Goal: Task Accomplishment & Management: Use online tool/utility

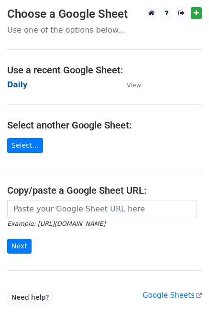
click at [21, 85] on strong "Daily" at bounding box center [17, 85] width 21 height 9
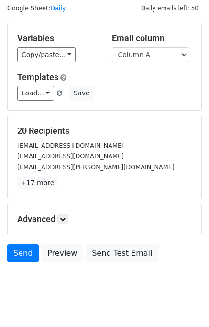
scroll to position [44, 0]
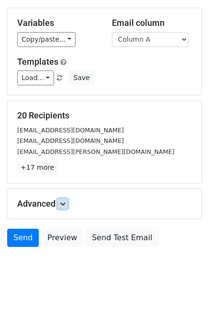
click at [68, 202] on link at bounding box center [63, 203] width 11 height 11
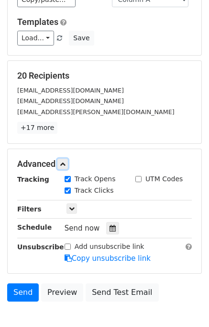
scroll to position [123, 0]
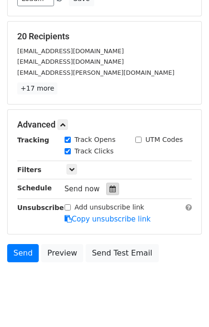
click at [110, 185] on icon at bounding box center [113, 188] width 6 height 7
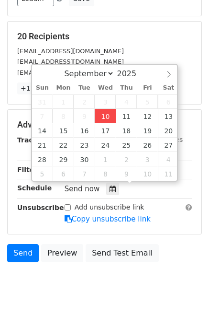
type input "[DATE] 12:20"
type input "20"
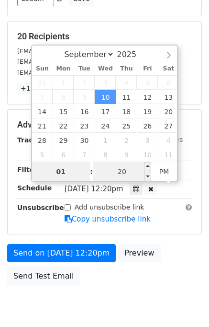
type input "01"
type input "[DATE] 13:20"
click at [109, 173] on input "20" at bounding box center [122, 171] width 58 height 19
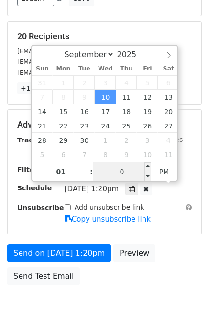
scroll to position [122, 0]
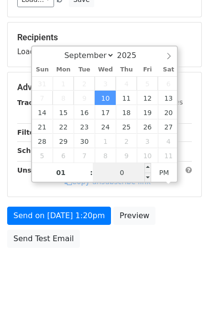
type input "00"
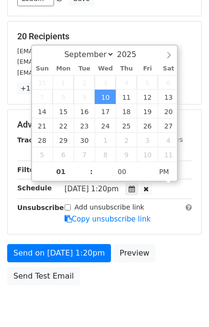
type input "2025-09-10 13:00"
click at [173, 261] on div "Send on Sep 10 at 1:20pm Preview Send Test Email" at bounding box center [104, 267] width 209 height 46
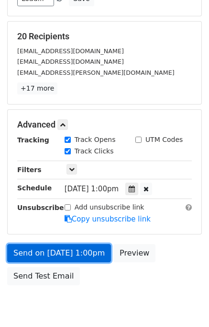
click at [61, 251] on link "Send on Sep 10 at 1:00pm" at bounding box center [59, 253] width 104 height 18
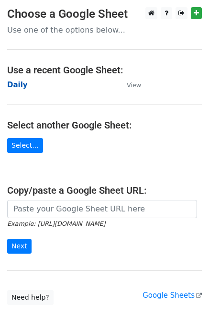
click at [22, 81] on strong "Daily" at bounding box center [17, 85] width 21 height 9
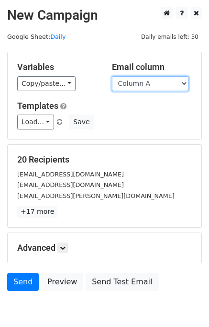
click at [158, 79] on select "Column A Column B Column C Column D" at bounding box center [150, 83] width 77 height 15
select select "Column B"
click at [112, 76] on select "Column A Column B Column C Column D" at bounding box center [150, 83] width 77 height 15
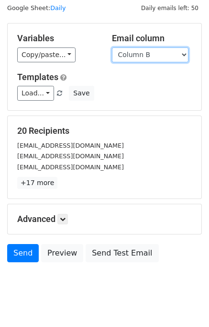
scroll to position [44, 0]
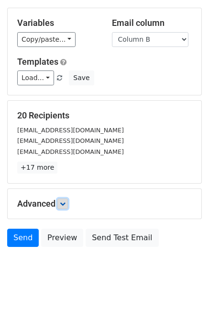
click at [63, 205] on icon at bounding box center [63, 204] width 6 height 6
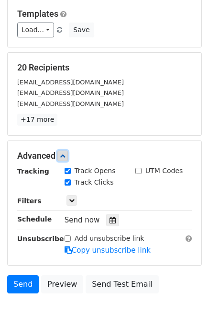
scroll to position [137, 0]
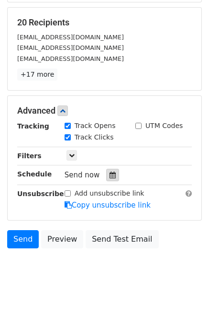
click at [106, 177] on div at bounding box center [112, 175] width 13 height 12
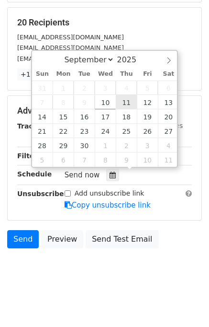
type input "2025-09-11 12:00"
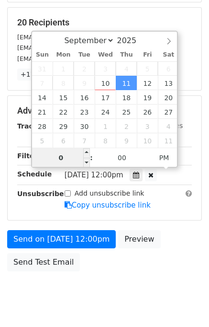
type input "02"
type input "2025-09-11 14:00"
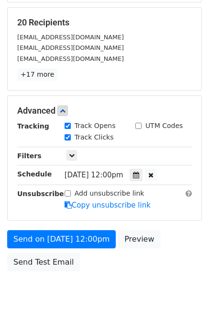
click at [162, 261] on div "Send on Sep 11 at 12:00pm Preview Send Test Email" at bounding box center [104, 253] width 209 height 46
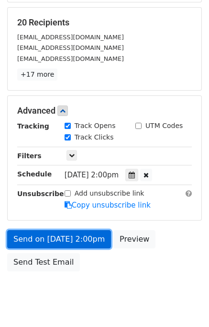
click at [60, 239] on link "Send on Sep 11 at 2:00pm" at bounding box center [59, 239] width 104 height 18
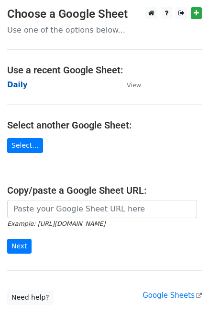
click at [20, 86] on strong "Daily" at bounding box center [17, 85] width 21 height 9
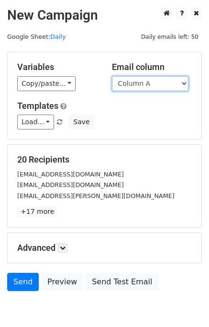
click at [152, 85] on select "Column A Column B Column C Column D" at bounding box center [150, 83] width 77 height 15
select select "Column C"
click at [112, 76] on select "Column A Column B Column C Column D" at bounding box center [150, 83] width 77 height 15
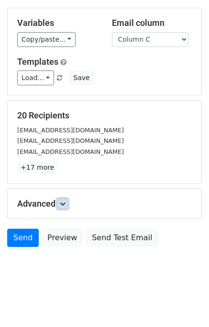
click at [63, 206] on link at bounding box center [63, 203] width 11 height 11
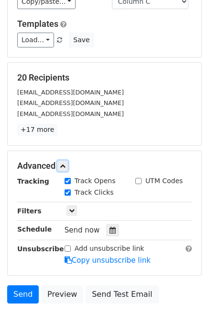
scroll to position [127, 0]
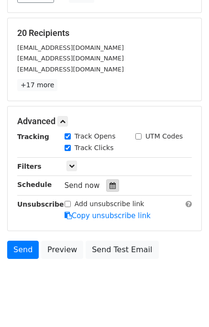
click at [110, 187] on icon at bounding box center [113, 185] width 6 height 7
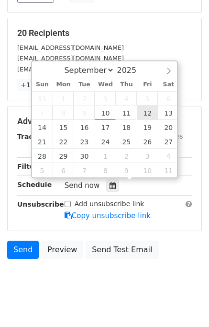
type input "2025-09-12 12:00"
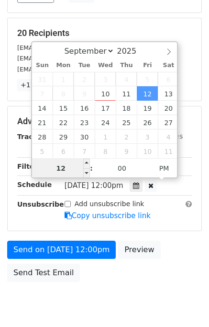
scroll to position [122, 0]
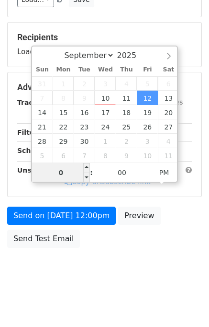
type input "03"
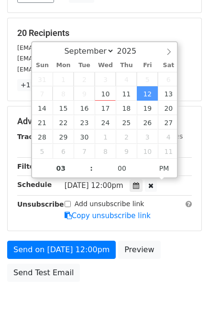
type input "2025-09-12 15:00"
click at [173, 267] on div "Send on Sep 12 at 12:00pm Preview Send Test Email" at bounding box center [104, 264] width 209 height 46
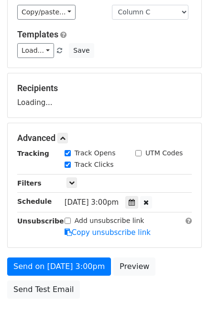
scroll to position [122, 0]
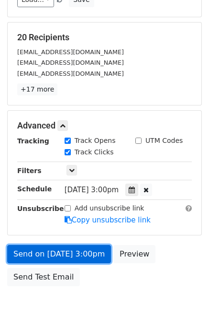
click at [45, 252] on link "Send on Sep 12 at 3:00pm" at bounding box center [59, 254] width 104 height 18
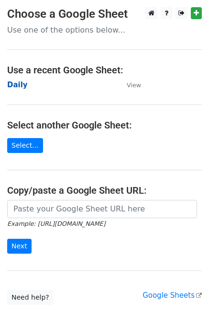
click at [15, 84] on strong "Daily" at bounding box center [17, 85] width 21 height 9
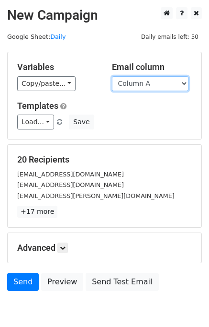
click at [129, 86] on select "Column A Column B Column C Column D" at bounding box center [150, 83] width 77 height 15
click at [112, 76] on select "Column A Column B Column C Column D" at bounding box center [150, 83] width 77 height 15
click at [136, 85] on select "Column A Column B Column C Column D" at bounding box center [150, 83] width 77 height 15
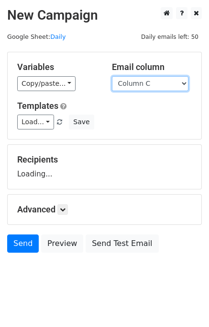
select select "Column D"
click at [112, 76] on select "Column A Column B Column C Column D" at bounding box center [150, 83] width 77 height 15
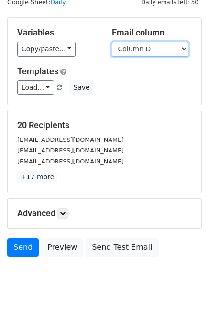
scroll to position [44, 0]
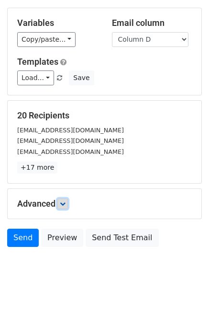
click at [61, 202] on icon at bounding box center [63, 204] width 6 height 6
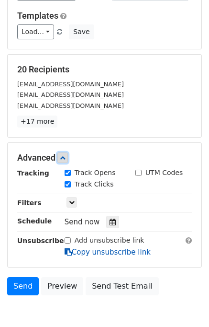
scroll to position [131, 0]
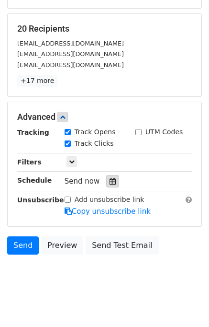
click at [111, 179] on div at bounding box center [112, 181] width 13 height 12
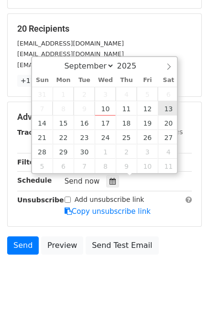
type input "[DATE] 12:00"
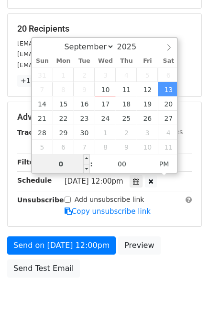
type input "04"
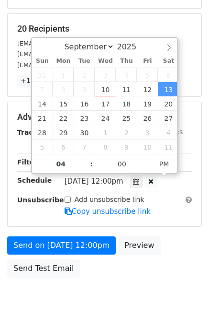
type input "[DATE] 16:00"
click at [176, 241] on div "Send on [DATE] 12:00pm Preview Send Test Email" at bounding box center [104, 259] width 209 height 46
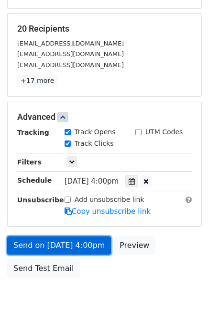
click at [73, 241] on link "Send on [DATE] 4:00pm" at bounding box center [59, 245] width 104 height 18
